Goal: Information Seeking & Learning: Learn about a topic

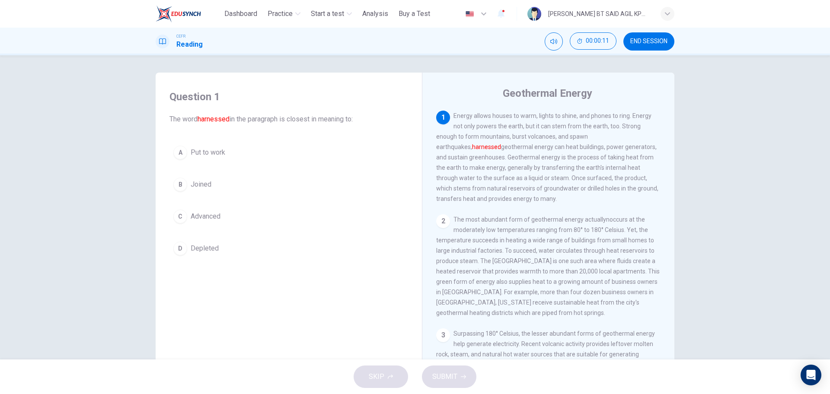
click at [191, 250] on span "Depleted" at bounding box center [205, 248] width 28 height 10
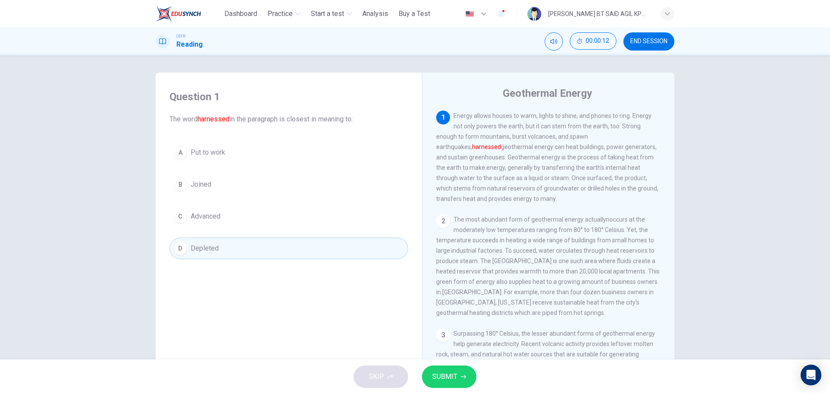
click at [448, 373] on span "SUBMIT" at bounding box center [444, 377] width 25 height 12
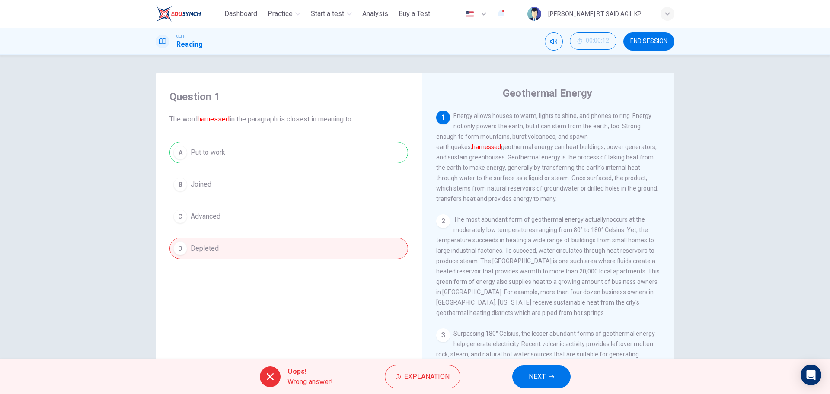
drag, startPoint x: 549, startPoint y: 381, endPoint x: 541, endPoint y: 375, distance: 9.7
click at [550, 380] on button "NEXT" at bounding box center [542, 377] width 58 height 22
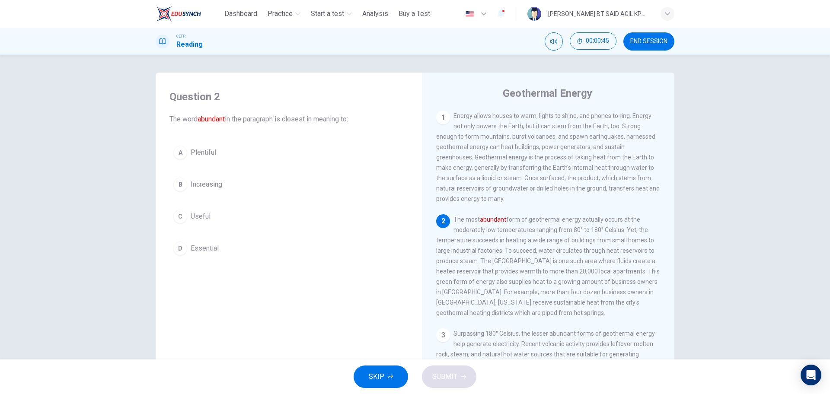
click at [208, 153] on span "Plentiful" at bounding box center [204, 152] width 26 height 10
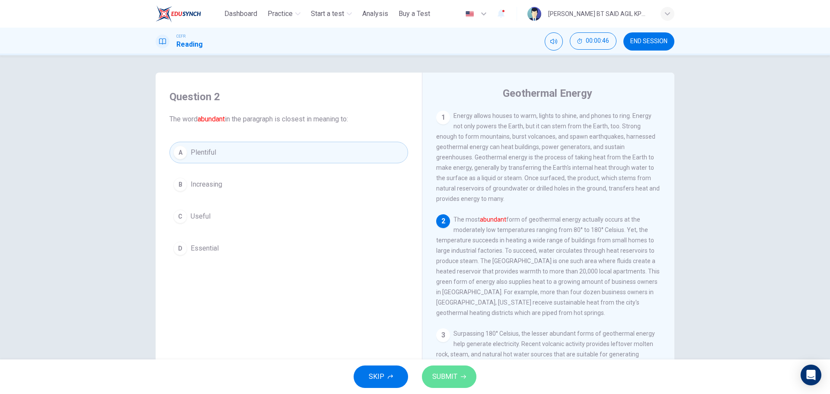
click at [443, 378] on span "SUBMIT" at bounding box center [444, 377] width 25 height 12
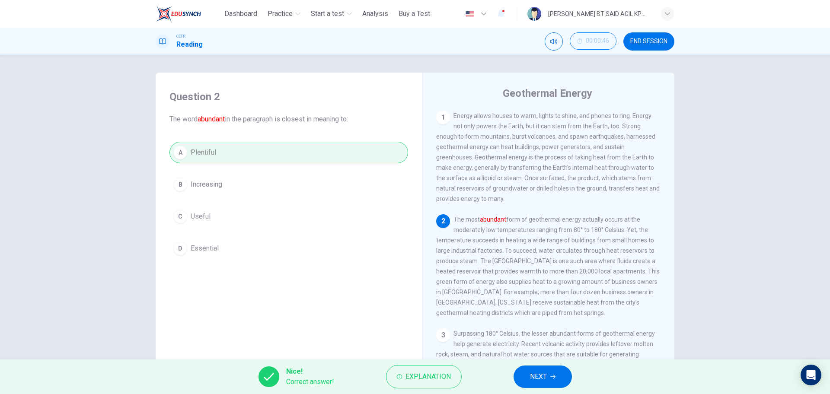
click at [554, 389] on div "Nice! Correct answer! Explanation NEXT" at bounding box center [415, 377] width 830 height 35
click at [554, 380] on button "NEXT" at bounding box center [543, 377] width 58 height 22
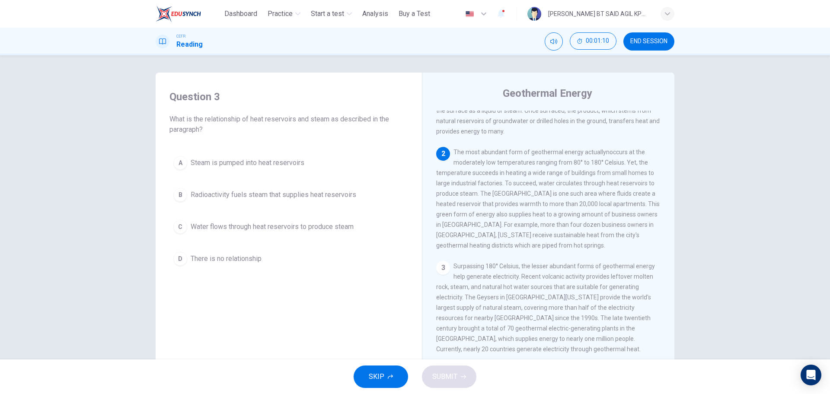
scroll to position [108, 0]
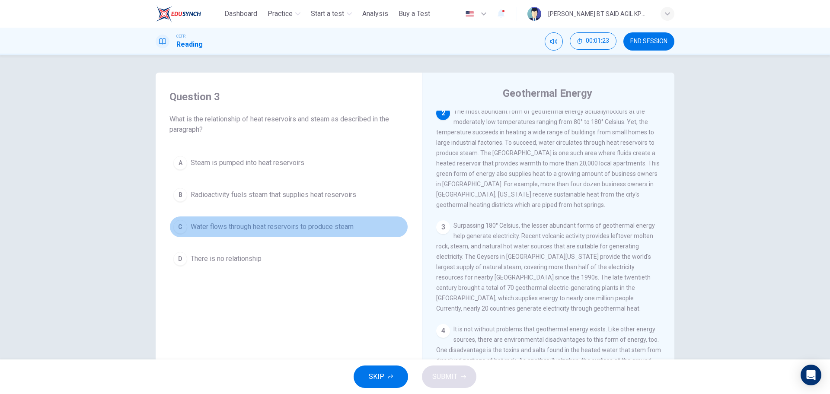
click at [269, 224] on span "Water flows through heat reservoirs to produce steam" at bounding box center [272, 227] width 163 height 10
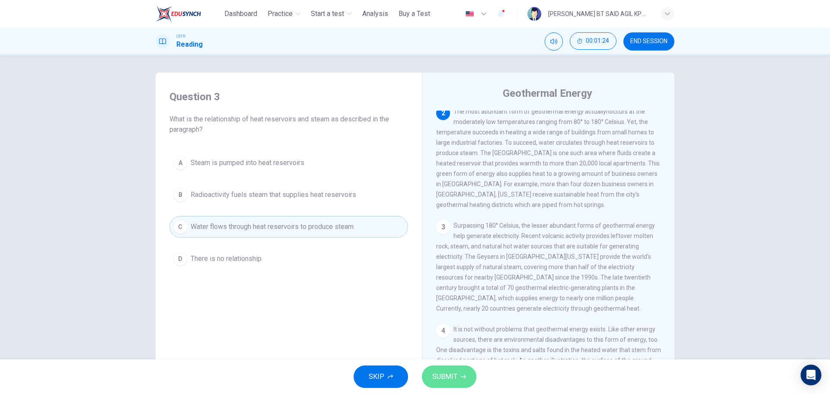
click at [446, 372] on span "SUBMIT" at bounding box center [444, 377] width 25 height 12
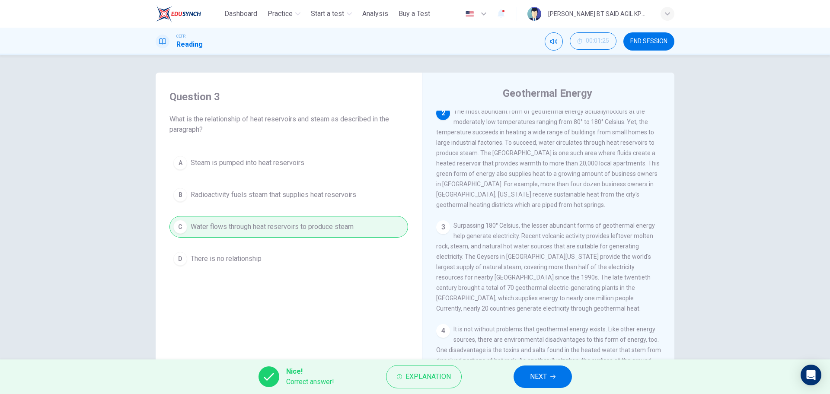
click at [534, 376] on span "NEXT" at bounding box center [538, 377] width 17 height 12
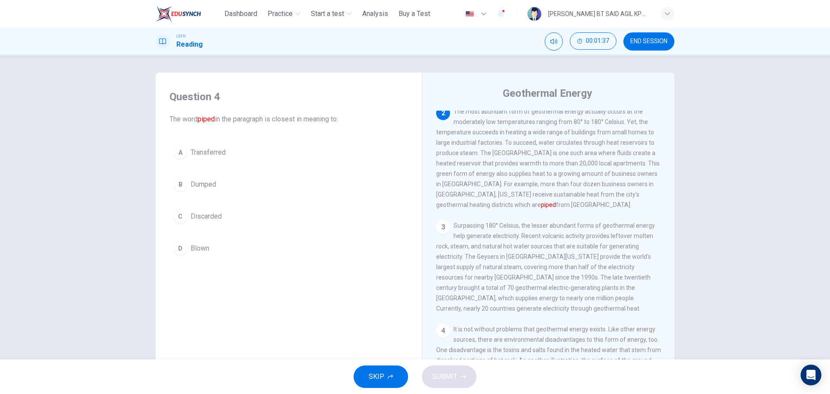
click at [201, 238] on button "D Blown" at bounding box center [289, 249] width 239 height 22
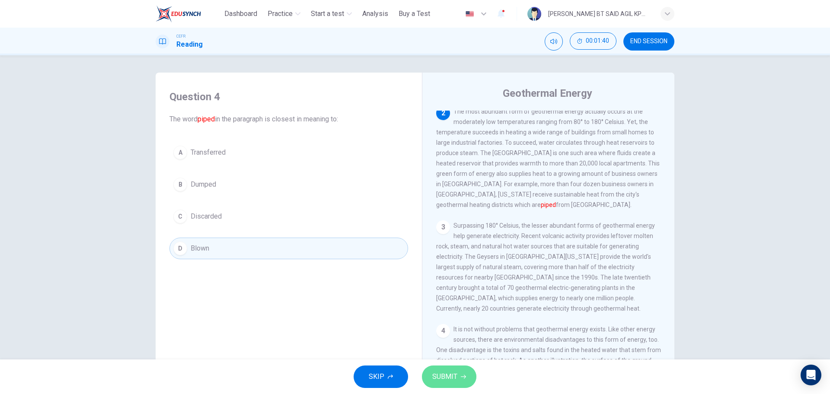
click at [447, 376] on span "SUBMIT" at bounding box center [444, 377] width 25 height 12
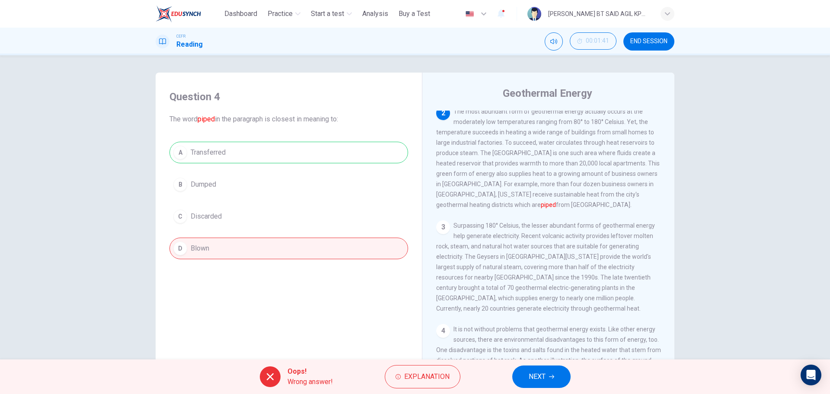
click at [547, 380] on button "NEXT" at bounding box center [542, 377] width 58 height 22
